Goal: Information Seeking & Learning: Find specific fact

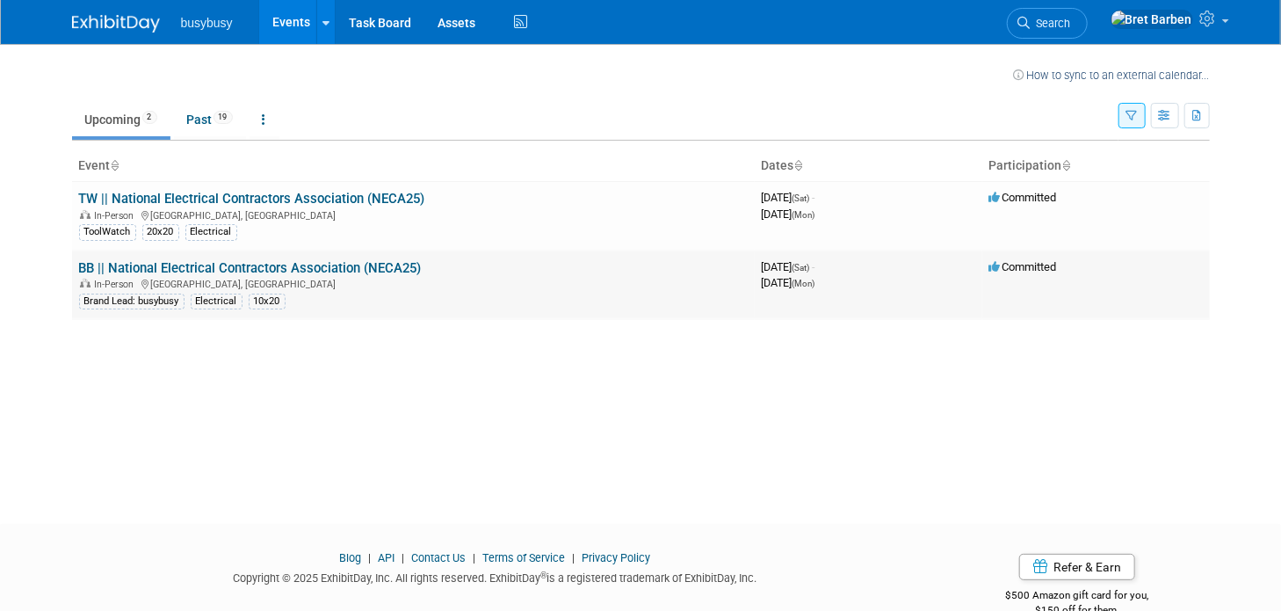
click at [246, 267] on link "BB || National Electrical Contractors Association (NECA25)" at bounding box center [250, 268] width 343 height 16
click at [162, 199] on link "TW || National Electrical Contractors Association (NECA25)" at bounding box center [252, 199] width 346 height 16
click at [150, 264] on link "BB || National Electrical Contractors Association (NECA25)" at bounding box center [250, 268] width 343 height 16
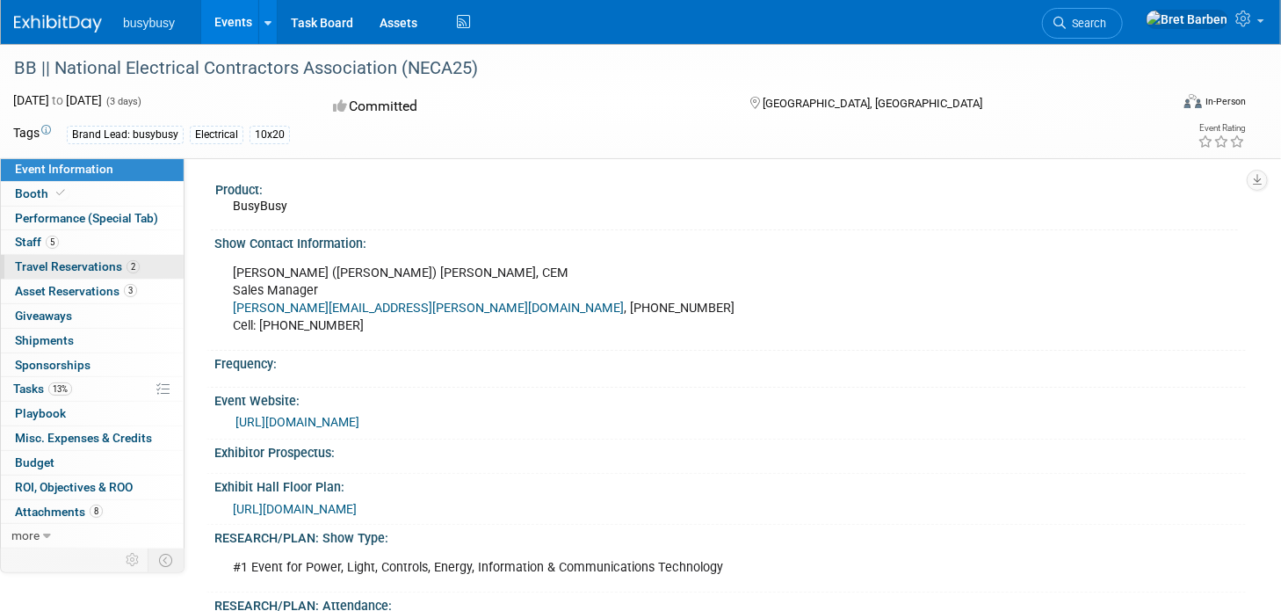
click at [66, 269] on span "Travel Reservations 2" at bounding box center [77, 266] width 125 height 14
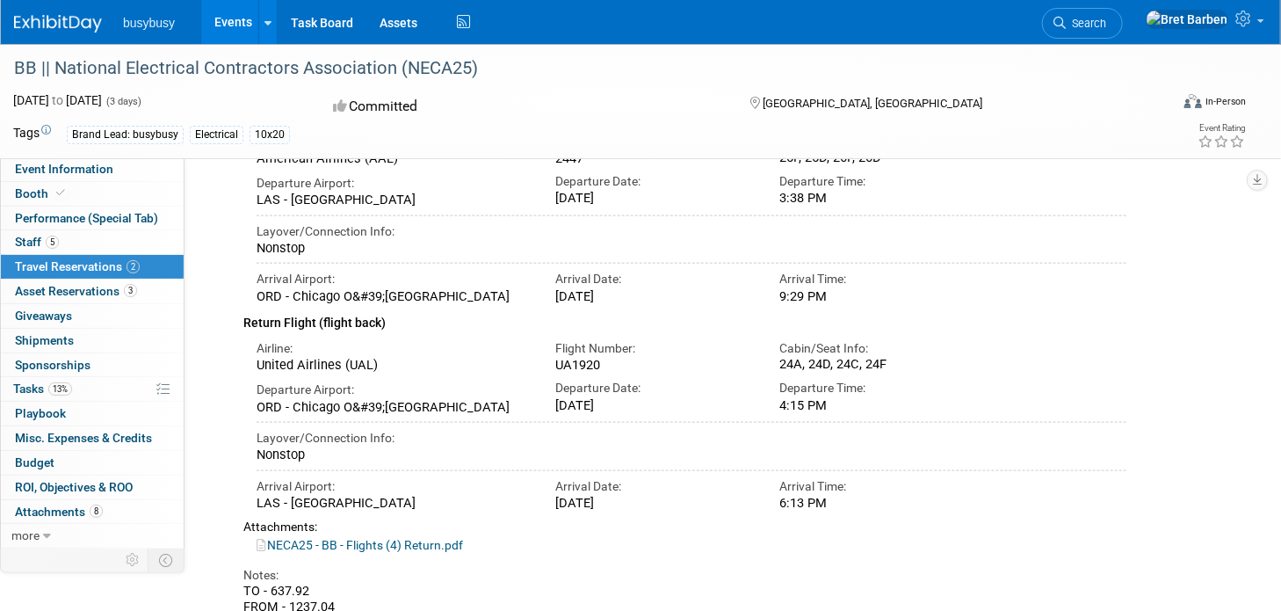
scroll to position [1082, 0]
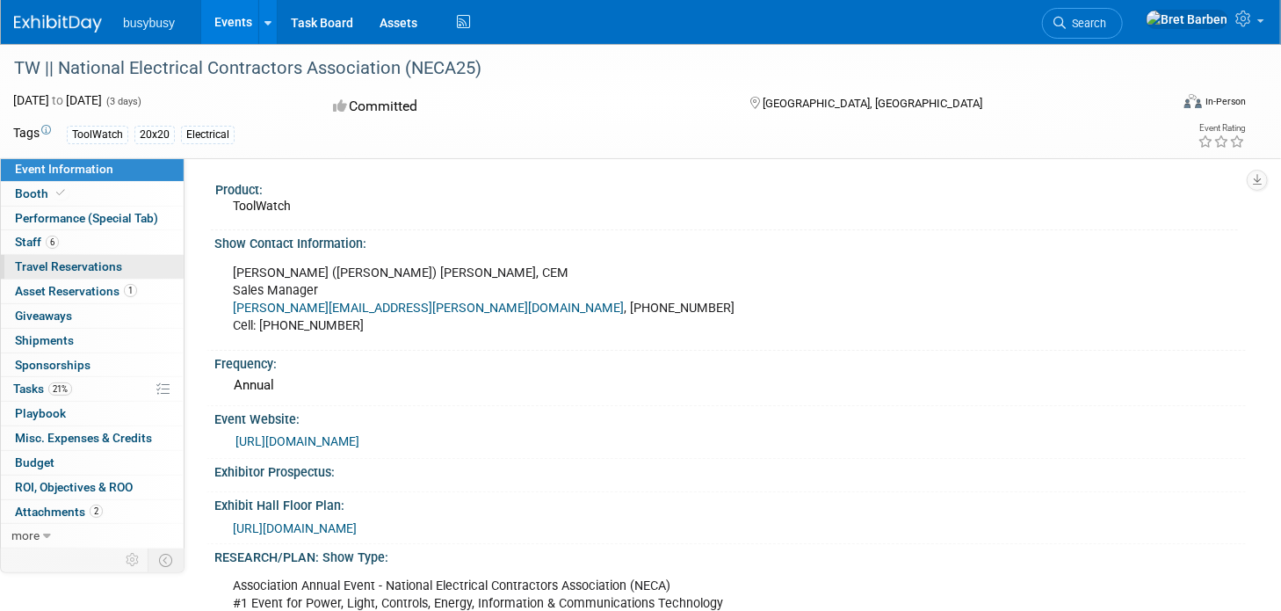
click at [79, 261] on span "Travel Reservations 0" at bounding box center [68, 266] width 107 height 14
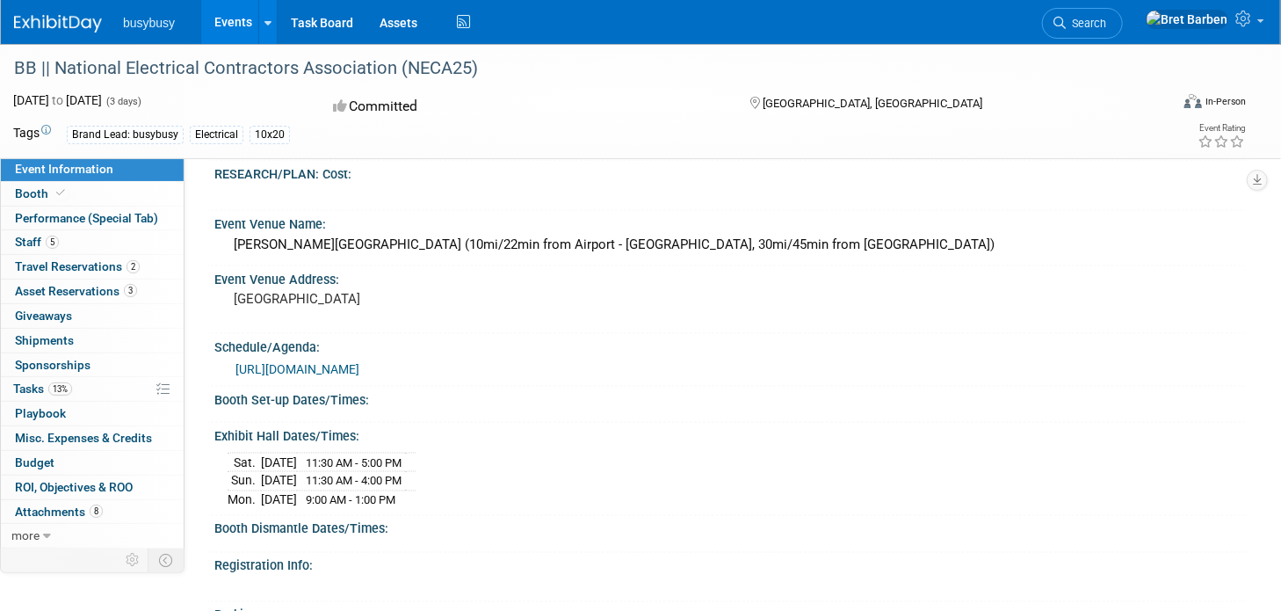
scroll to position [1142, 0]
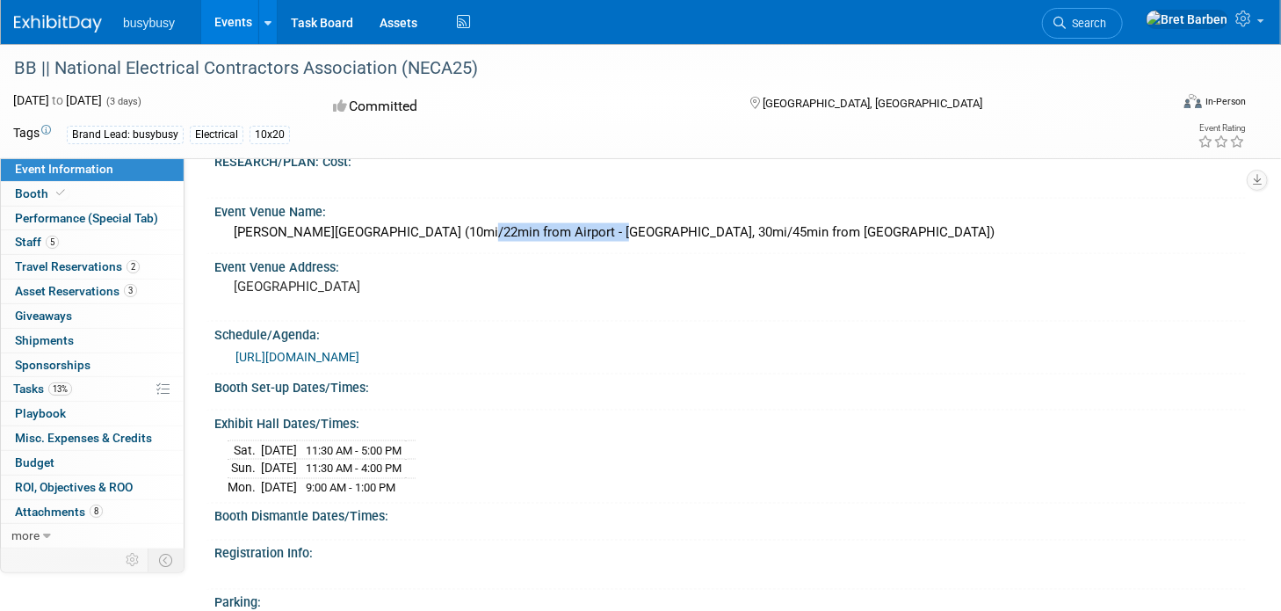
drag, startPoint x: 454, startPoint y: 225, endPoint x: 600, endPoint y: 225, distance: 145.9
click at [600, 225] on div "[PERSON_NAME][GEOGRAPHIC_DATA] (10mi/22min from Airport - [GEOGRAPHIC_DATA], 30…" at bounding box center [730, 232] width 1005 height 27
click at [607, 224] on div "[PERSON_NAME][GEOGRAPHIC_DATA] (10mi/22min from Airport - [GEOGRAPHIC_DATA], 30…" at bounding box center [730, 232] width 1005 height 27
drag, startPoint x: 670, startPoint y: 223, endPoint x: 787, endPoint y: 223, distance: 116.9
click at [787, 223] on div "[PERSON_NAME][GEOGRAPHIC_DATA] (10mi/22min from Airport - [GEOGRAPHIC_DATA], 30…" at bounding box center [730, 232] width 1005 height 27
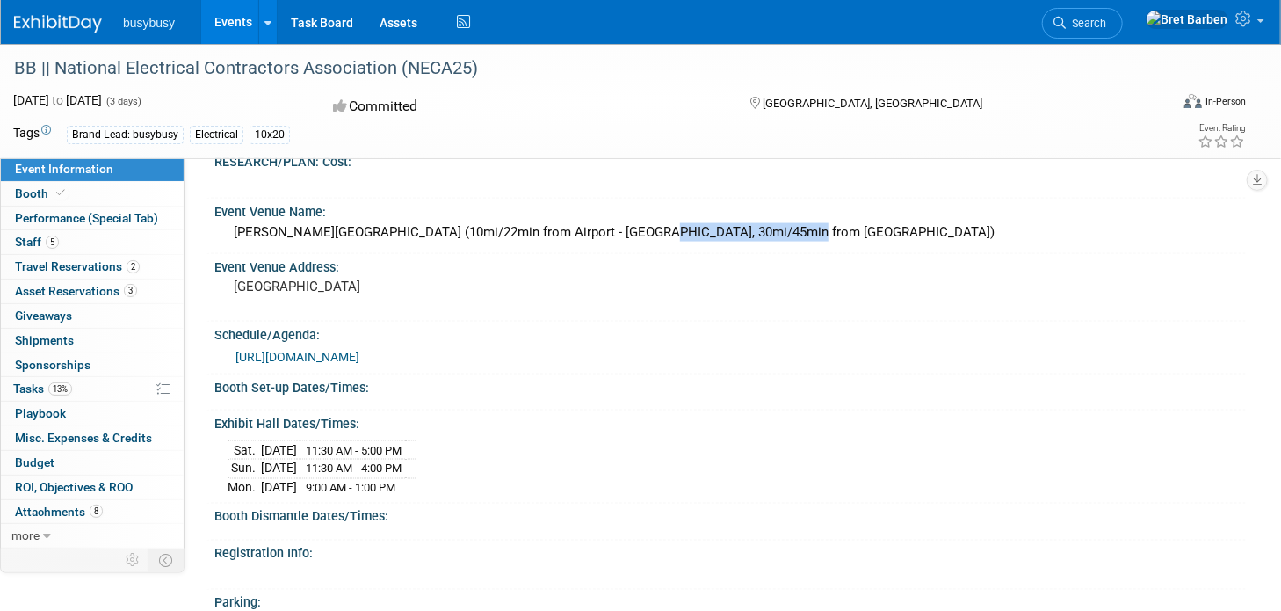
click at [785, 224] on div "[PERSON_NAME][GEOGRAPHIC_DATA] (10mi/22min from Airport - [GEOGRAPHIC_DATA], 30…" at bounding box center [730, 232] width 1005 height 27
drag, startPoint x: 780, startPoint y: 228, endPoint x: 468, endPoint y: 228, distance: 312.0
click at [469, 228] on div "[PERSON_NAME][GEOGRAPHIC_DATA] (10mi/22min from Airport - [GEOGRAPHIC_DATA], 30…" at bounding box center [730, 232] width 1005 height 27
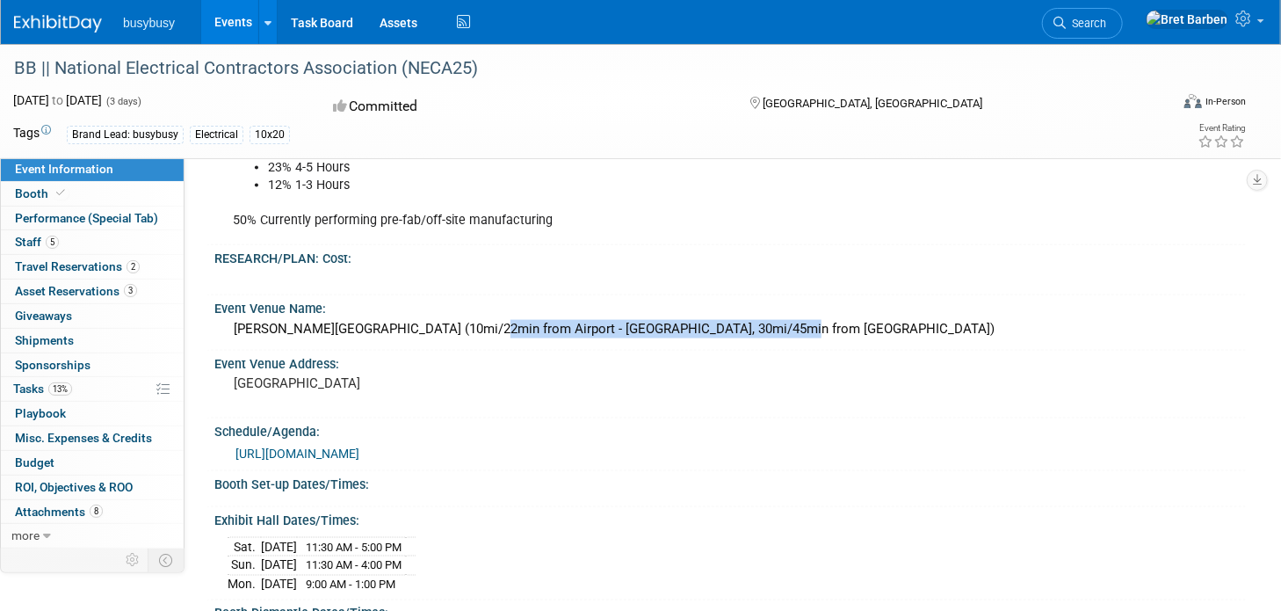
scroll to position [1043, 0]
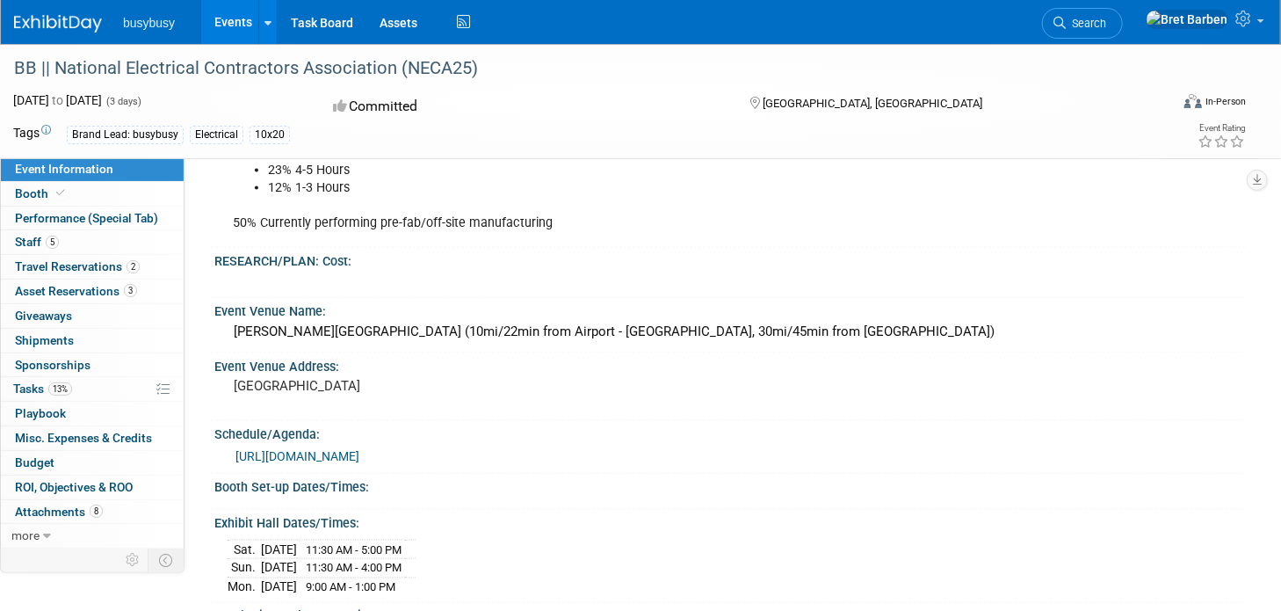
click at [404, 323] on div "[PERSON_NAME][GEOGRAPHIC_DATA] (10mi/22min from Airport - [GEOGRAPHIC_DATA], 30…" at bounding box center [730, 331] width 1005 height 27
drag, startPoint x: 446, startPoint y: 333, endPoint x: 228, endPoint y: 333, distance: 217.9
click at [228, 333] on div "[PERSON_NAME][GEOGRAPHIC_DATA] (10mi/22min from Airport - [GEOGRAPHIC_DATA], 30…" at bounding box center [730, 331] width 1005 height 27
copy div "[PERSON_NAME][GEOGRAPHIC_DATA]"
